Goal: Information Seeking & Learning: Learn about a topic

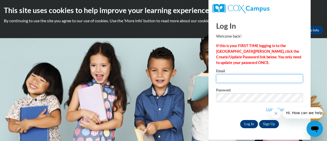
type input "krmoore@gracesystem.org"
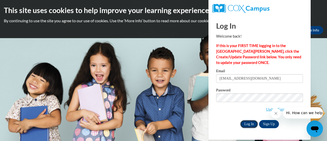
click at [246, 122] on input "Log In" at bounding box center [249, 124] width 18 height 8
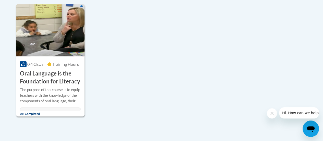
scroll to position [128, 0]
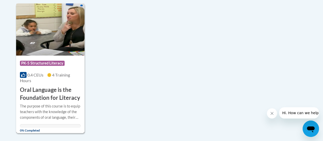
click at [61, 39] on img at bounding box center [50, 29] width 69 height 52
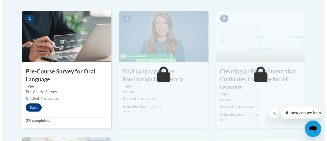
scroll to position [179, 0]
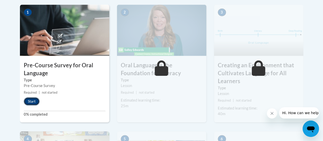
click at [32, 101] on button "Start" at bounding box center [32, 101] width 16 height 8
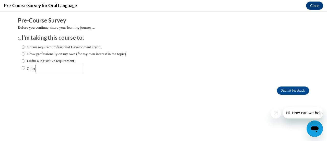
scroll to position [0, 0]
click at [22, 59] on input "Fulfill a legislative requirement." at bounding box center [23, 61] width 3 height 6
radio input "true"
click at [22, 61] on input "Fulfill a legislative requirement." at bounding box center [23, 61] width 3 height 6
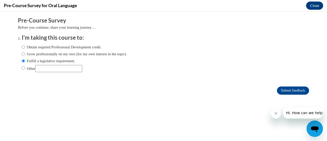
click at [279, 114] on button "Close message from company" at bounding box center [276, 113] width 10 height 10
click at [276, 114] on icon "Close message from company" at bounding box center [276, 113] width 4 height 4
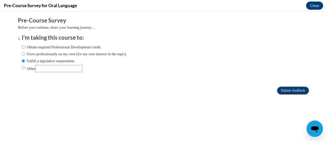
click at [284, 88] on input "Submit feedback" at bounding box center [293, 90] width 32 height 8
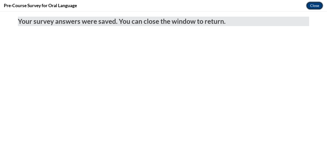
click at [314, 4] on button "Close" at bounding box center [314, 6] width 17 height 8
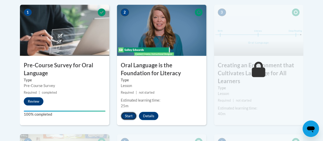
click at [130, 117] on button "Start" at bounding box center [129, 116] width 16 height 8
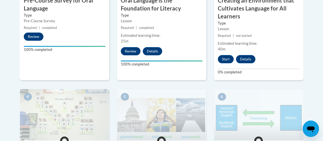
scroll to position [256, 0]
